Goal: Check status: Check status

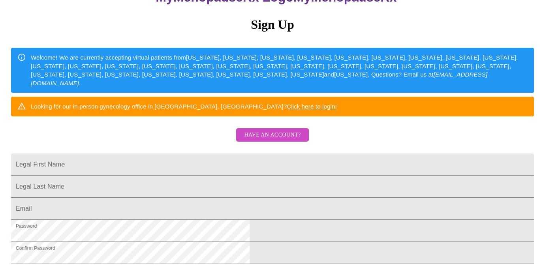
scroll to position [109, 0]
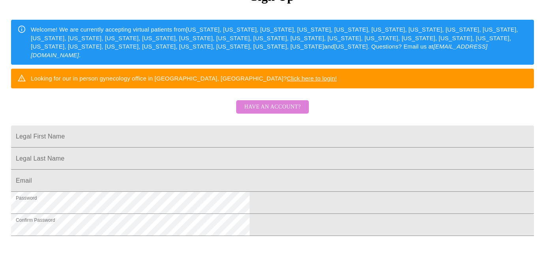
click at [280, 112] on span "Have an account?" at bounding box center [272, 107] width 56 height 10
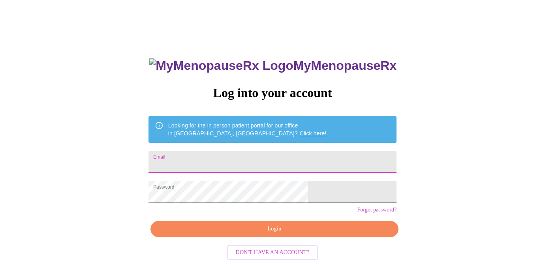
click at [238, 162] on input "Email" at bounding box center [272, 162] width 248 height 22
type input "[PERSON_NAME][EMAIL_ADDRESS][DOMAIN_NAME]"
click at [274, 234] on span "Login" at bounding box center [274, 229] width 230 height 10
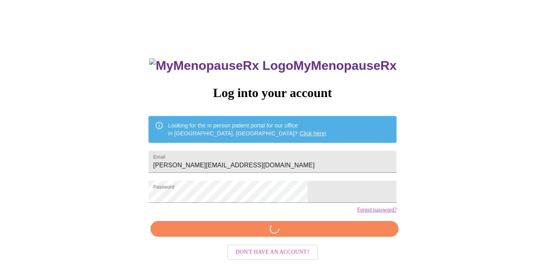
scroll to position [12, 0]
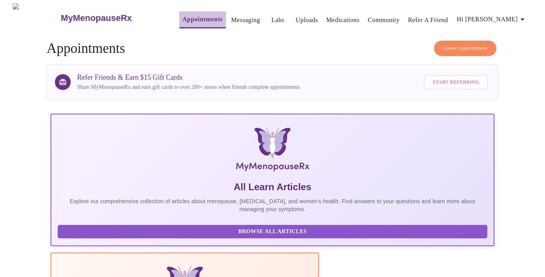
click at [183, 15] on link "Appointments" at bounding box center [202, 19] width 40 height 11
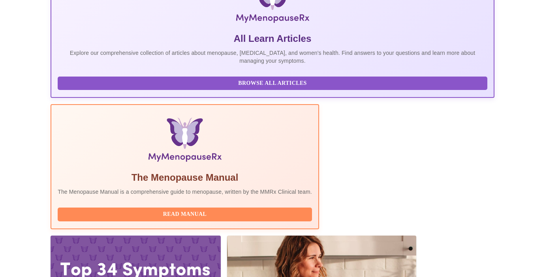
scroll to position [155, 0]
